Goal: Navigation & Orientation: Find specific page/section

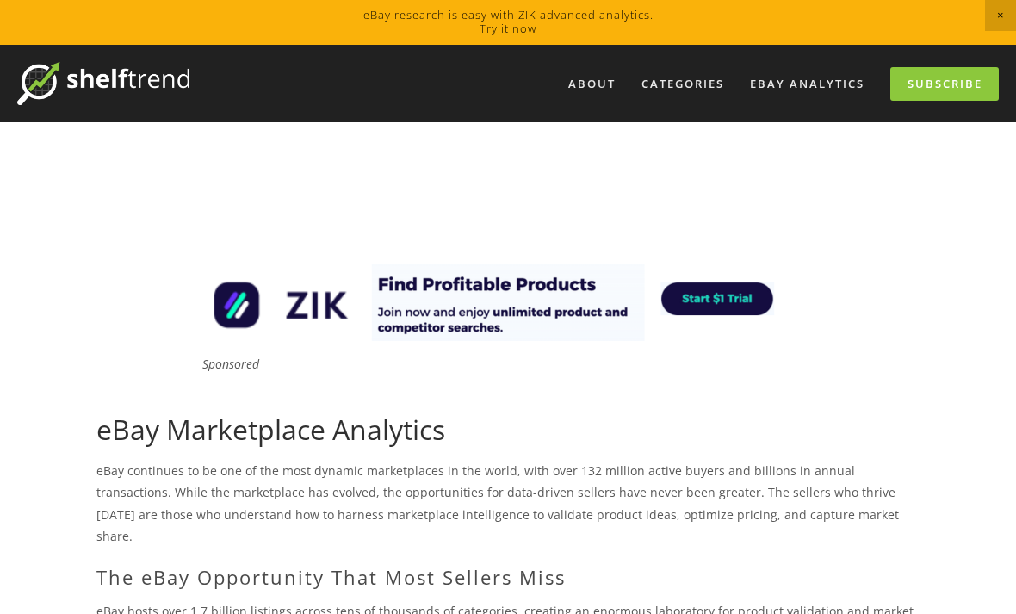
scroll to position [2, 0]
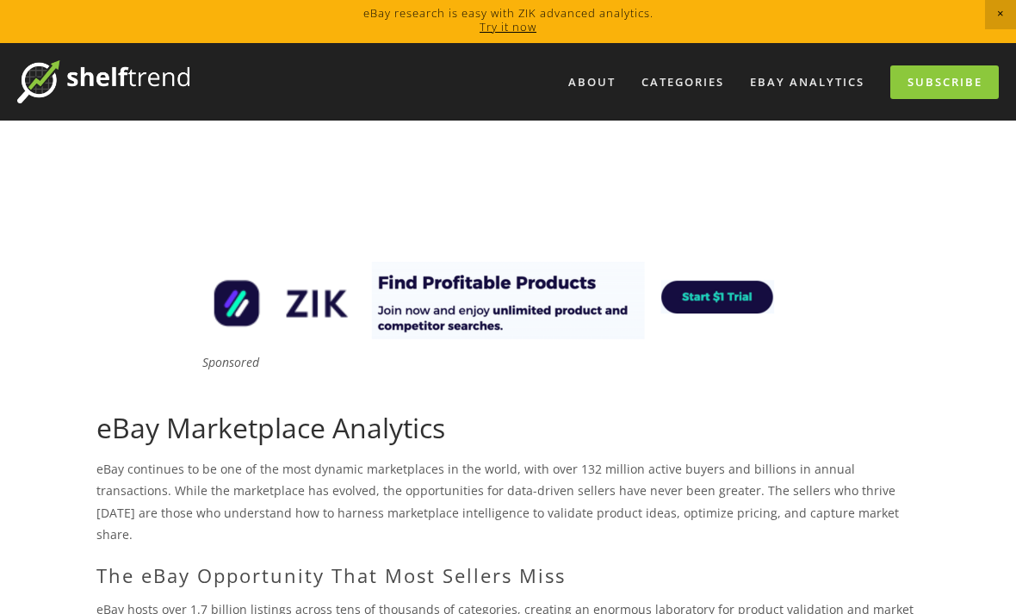
click at [853, 81] on link "eBay Analytics" at bounding box center [807, 82] width 137 height 28
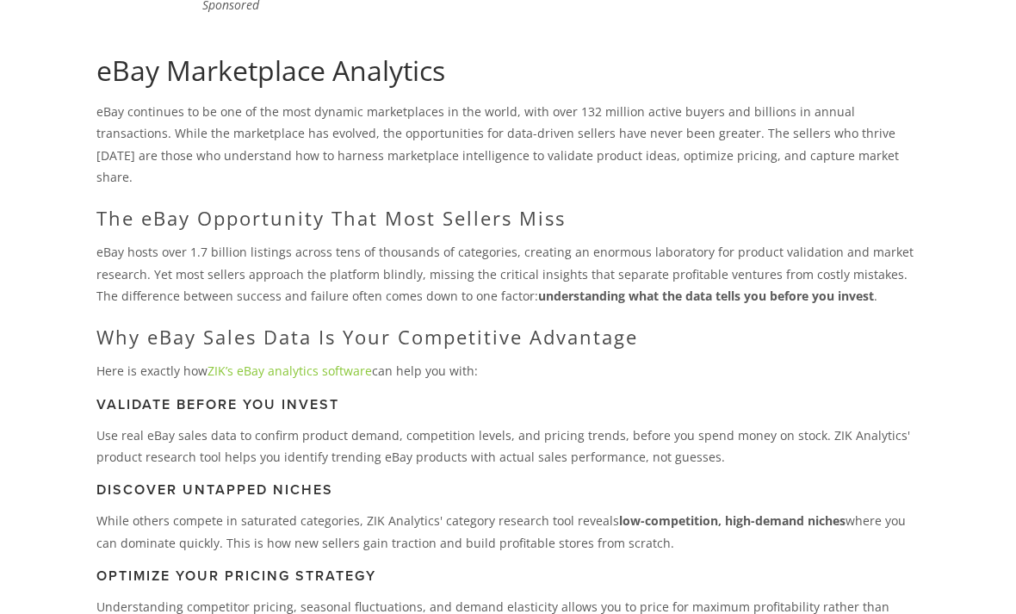
scroll to position [381, 0]
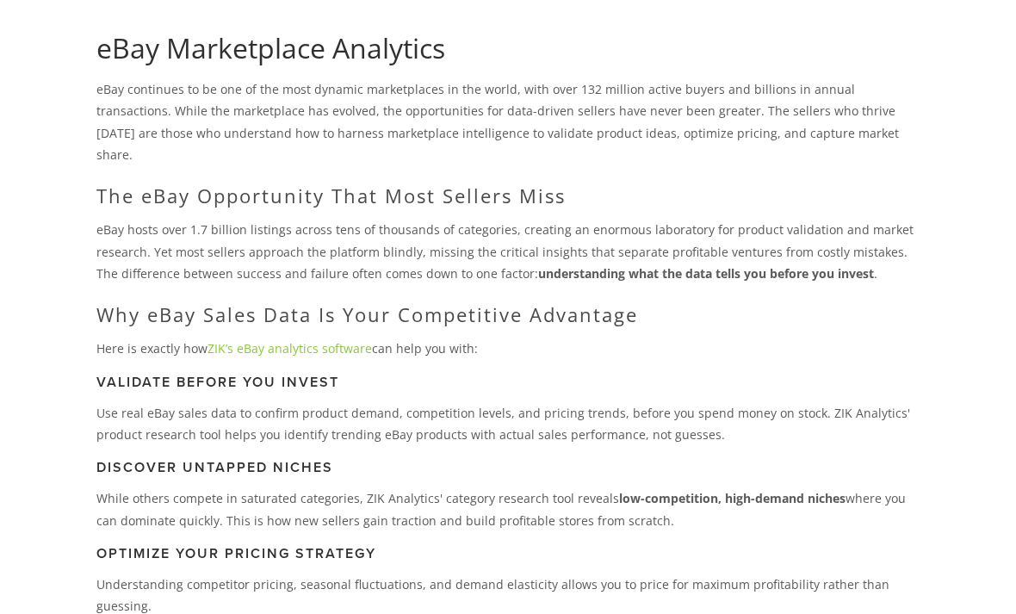
click at [316, 340] on link "ZIK’s eBay analytics software" at bounding box center [289, 348] width 164 height 16
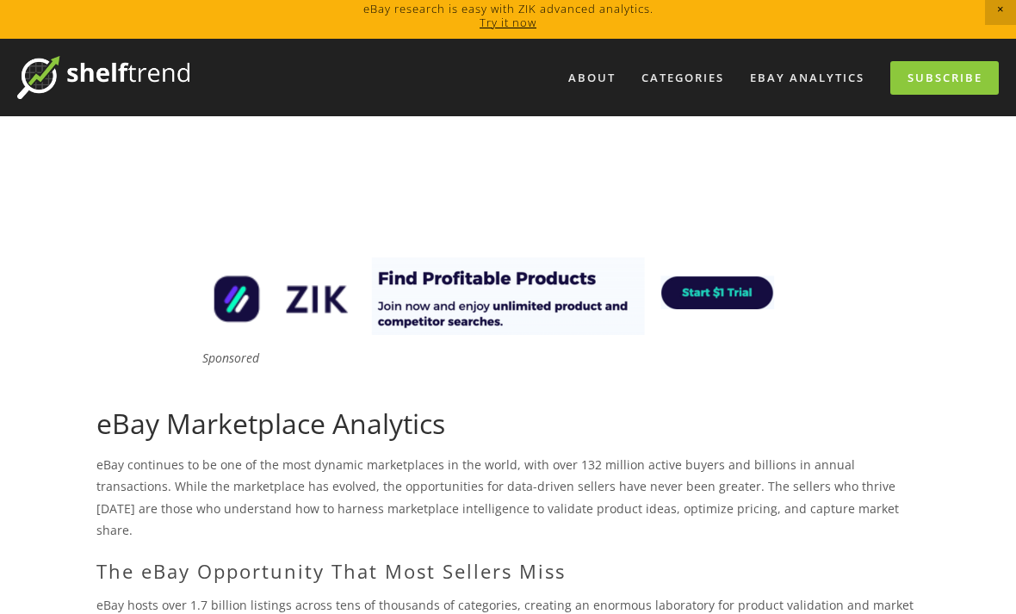
scroll to position [0, 0]
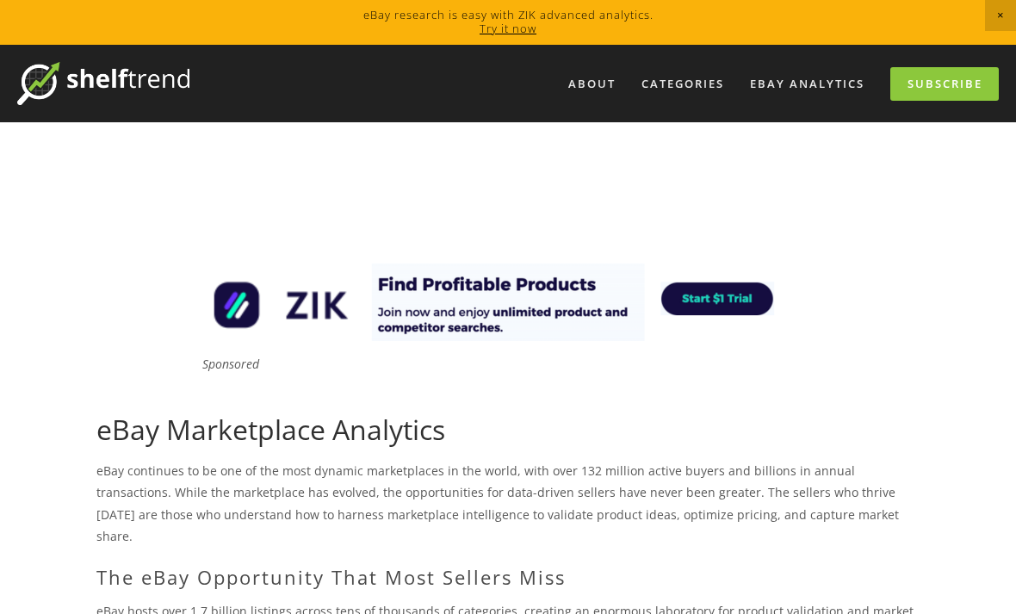
click at [845, 87] on link "eBay Analytics" at bounding box center [807, 84] width 137 height 28
click at [139, 79] on img at bounding box center [103, 83] width 172 height 43
